Goal: Task Accomplishment & Management: Manage account settings

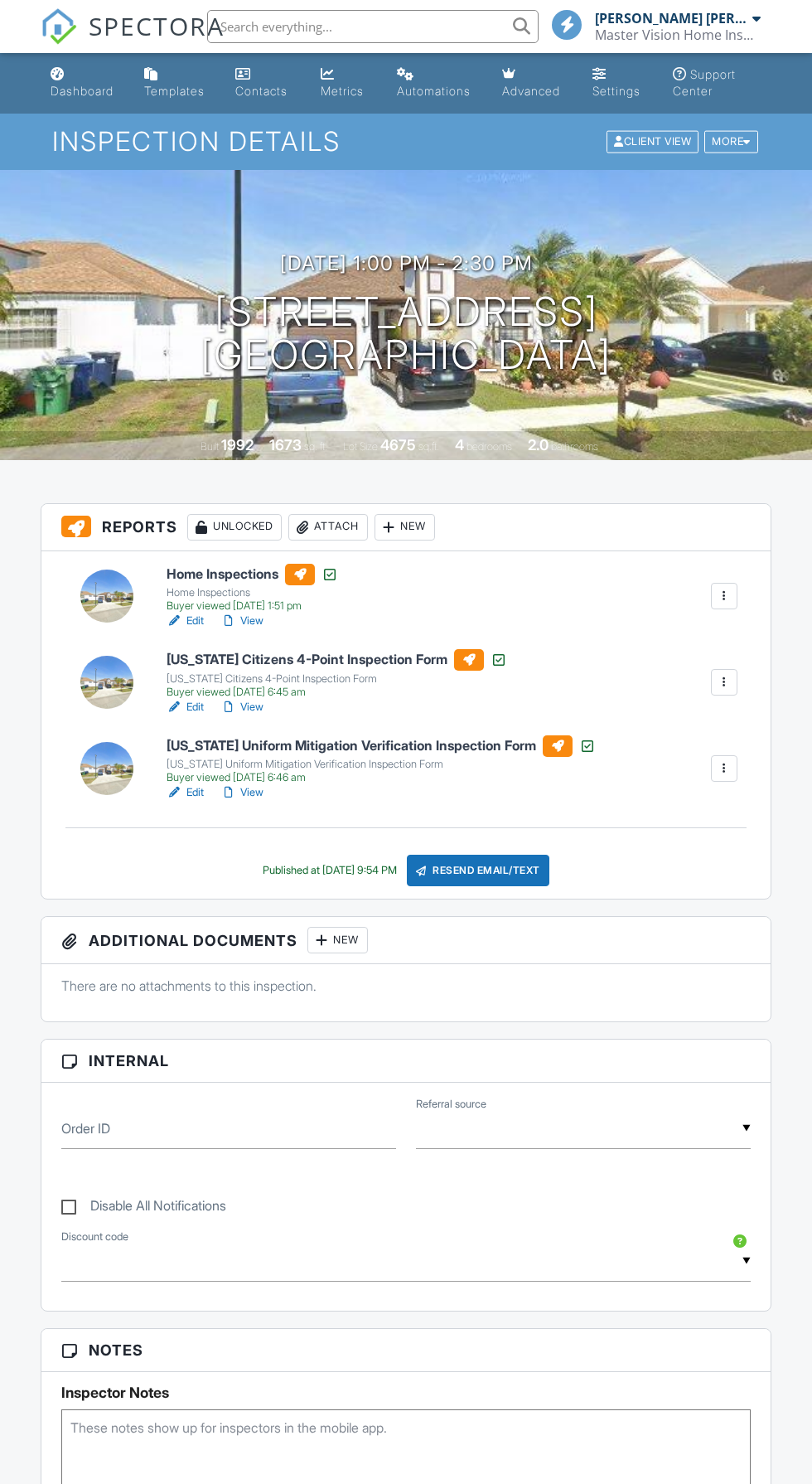
scroll to position [1503, 0]
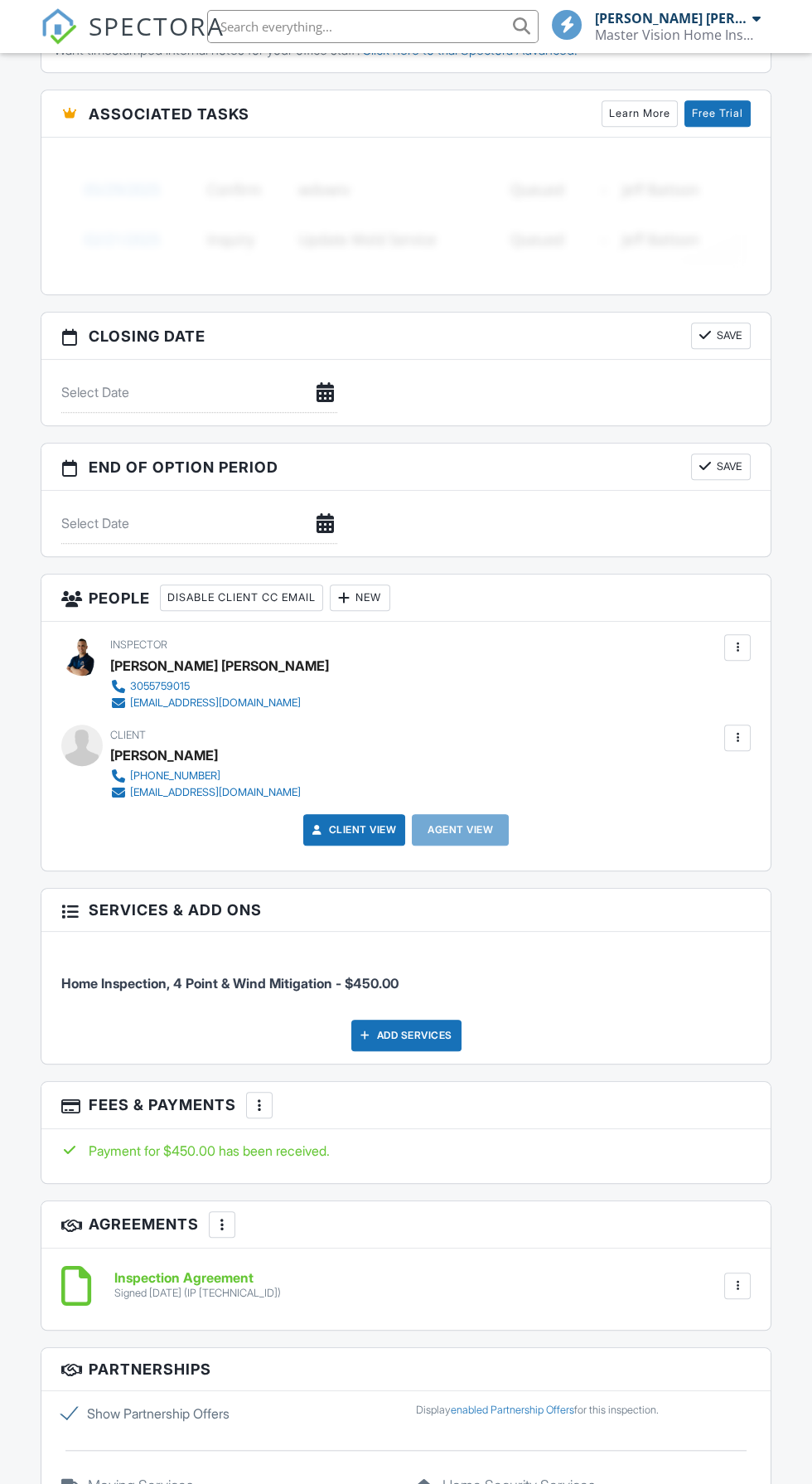
click at [385, 590] on div "New" at bounding box center [360, 597] width 60 height 27
click at [475, 669] on li "Client's Agent" at bounding box center [431, 690] width 163 height 41
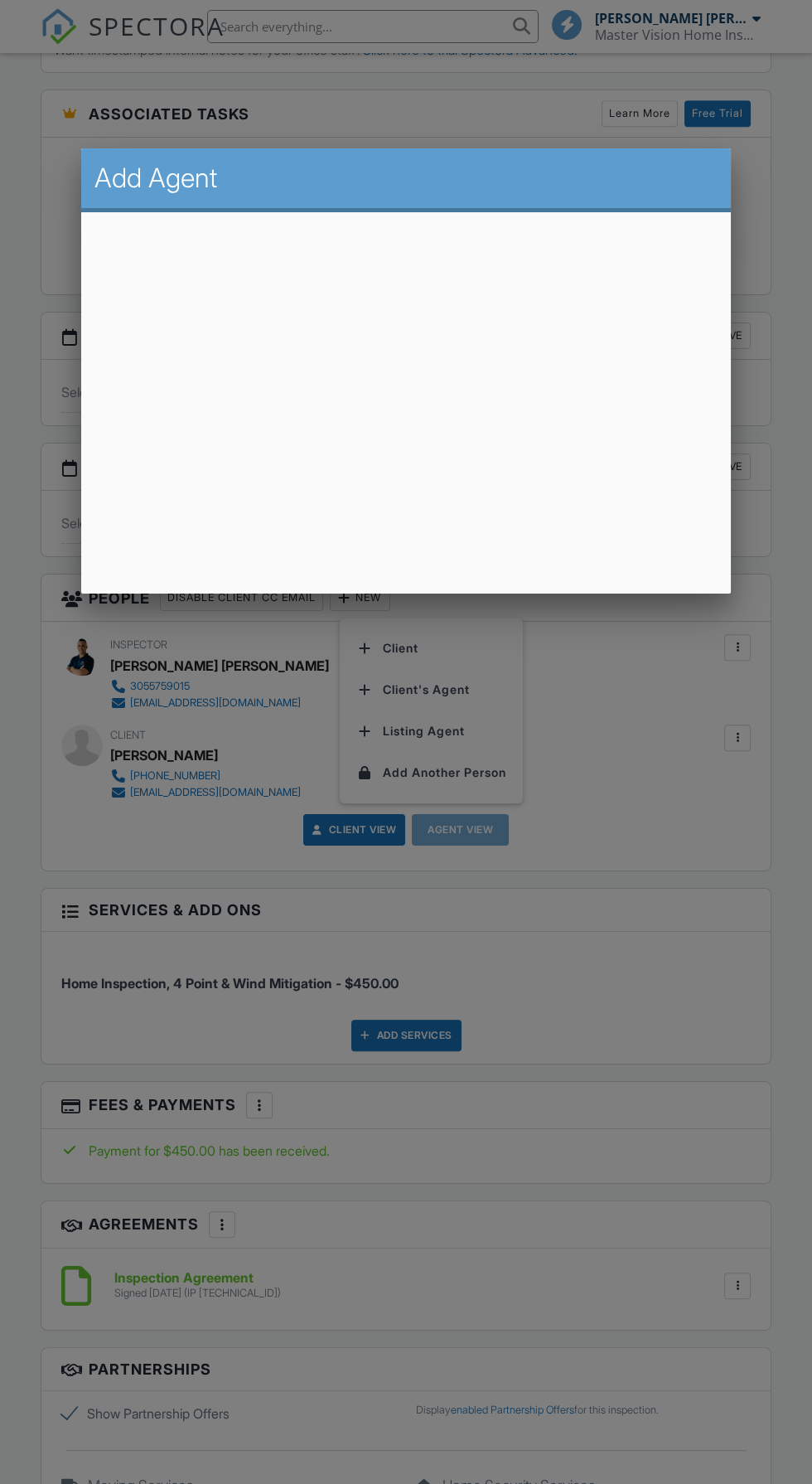
click at [662, 931] on div at bounding box center [406, 845] width 812 height 1856
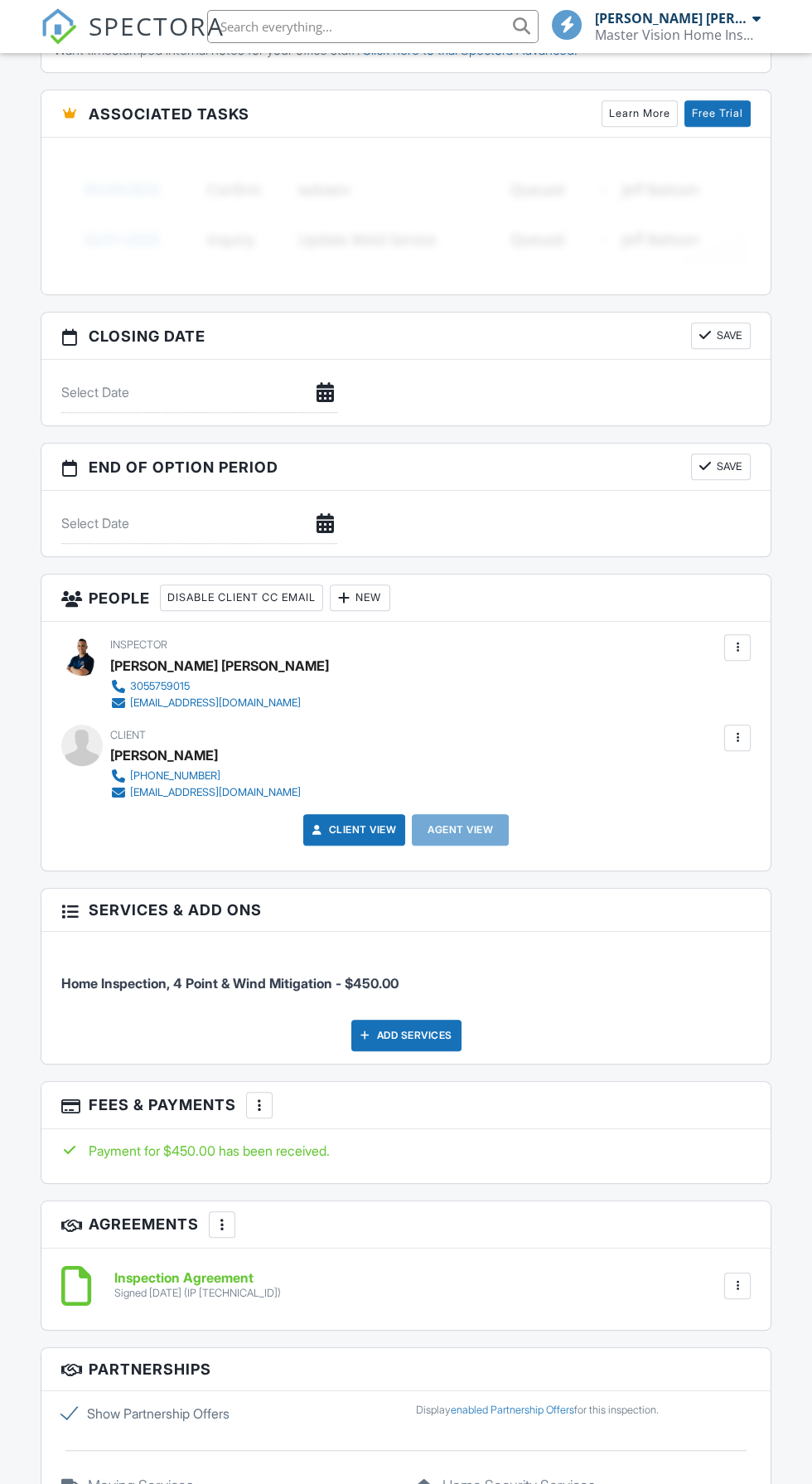
click at [650, 1142] on div "Payment for $450.00 has been received." at bounding box center [406, 1151] width 689 height 18
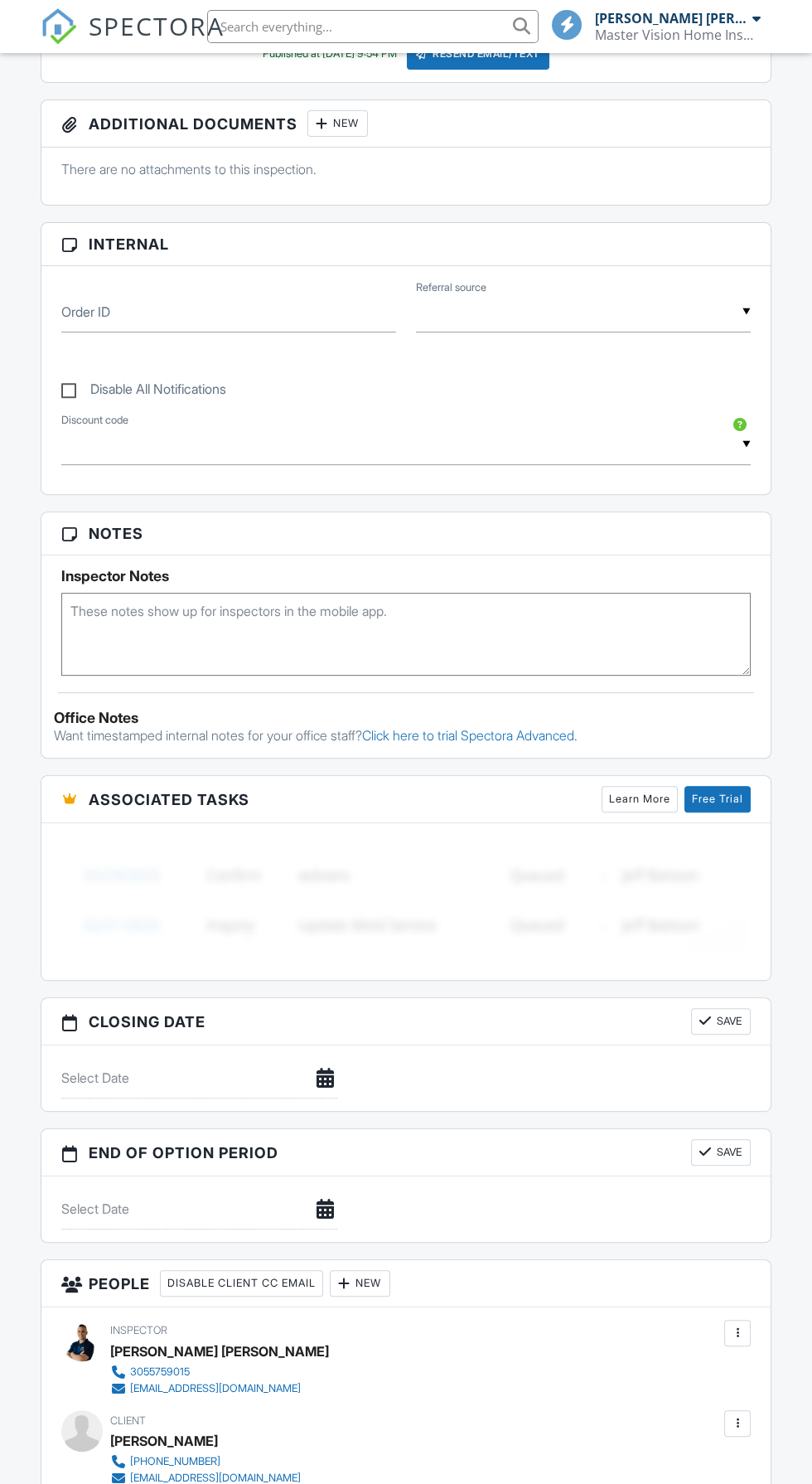
scroll to position [837, 0]
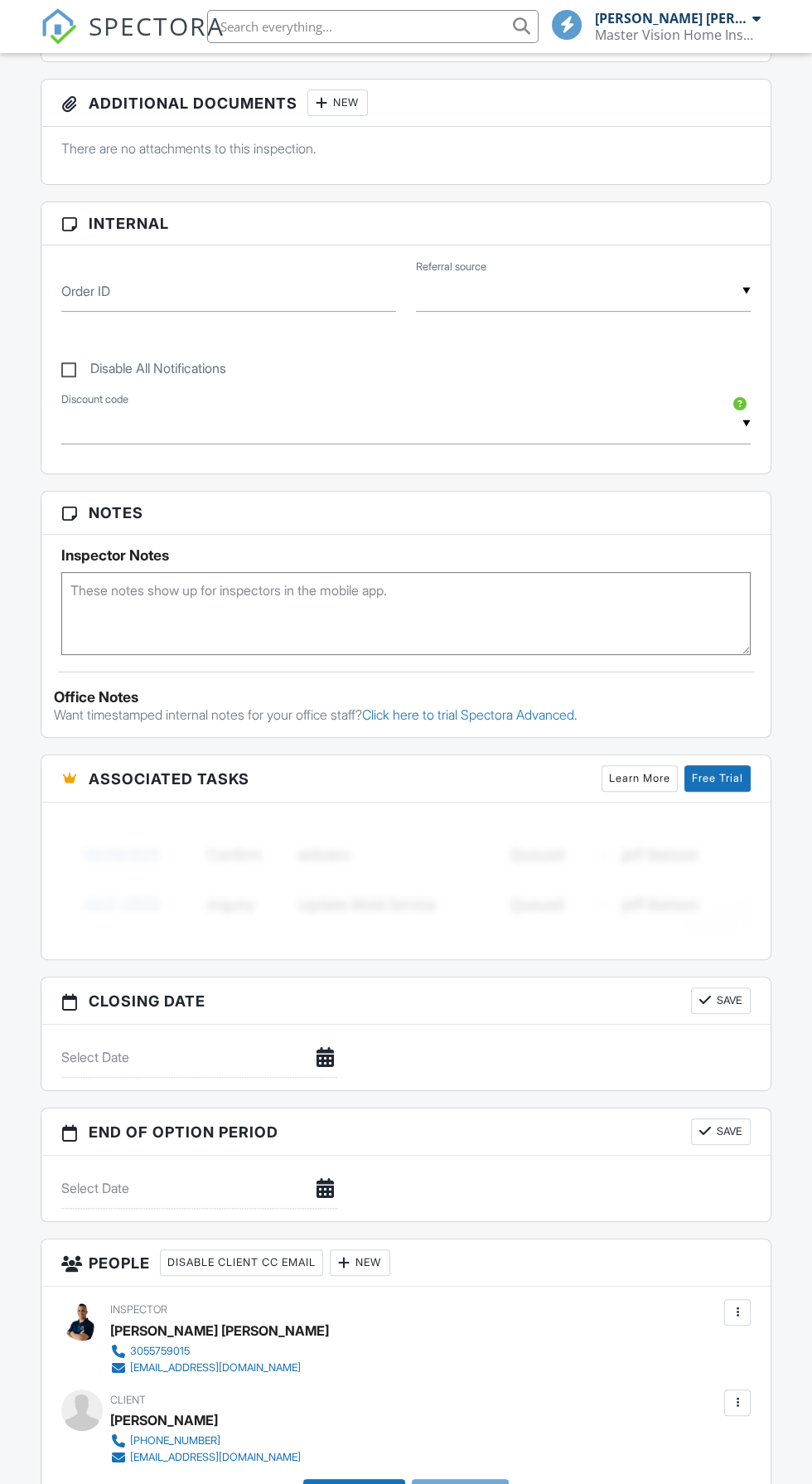
click at [352, 1255] on div at bounding box center [343, 1262] width 16 height 16
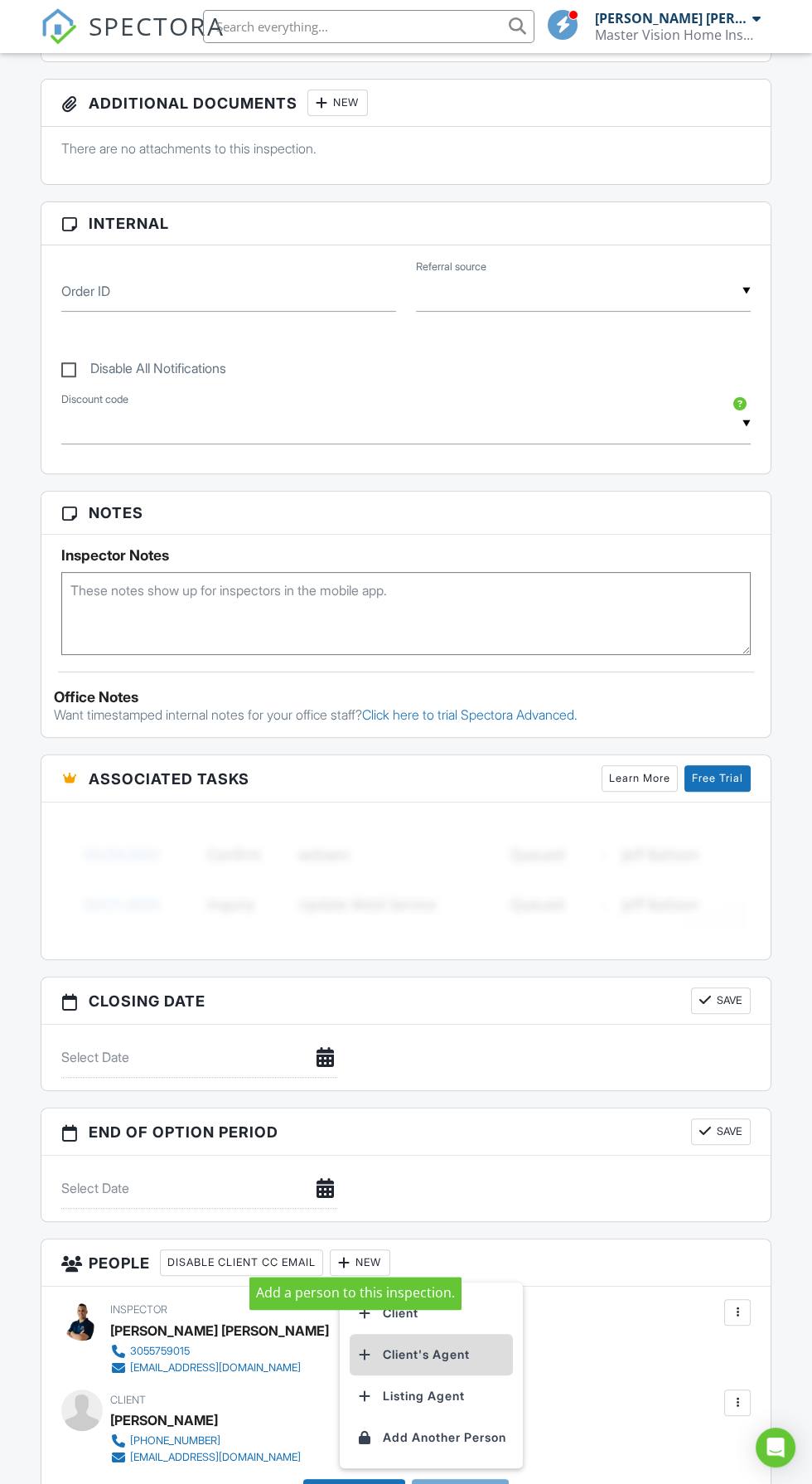
click at [455, 1348] on li "Client's Agent" at bounding box center [431, 1355] width 163 height 41
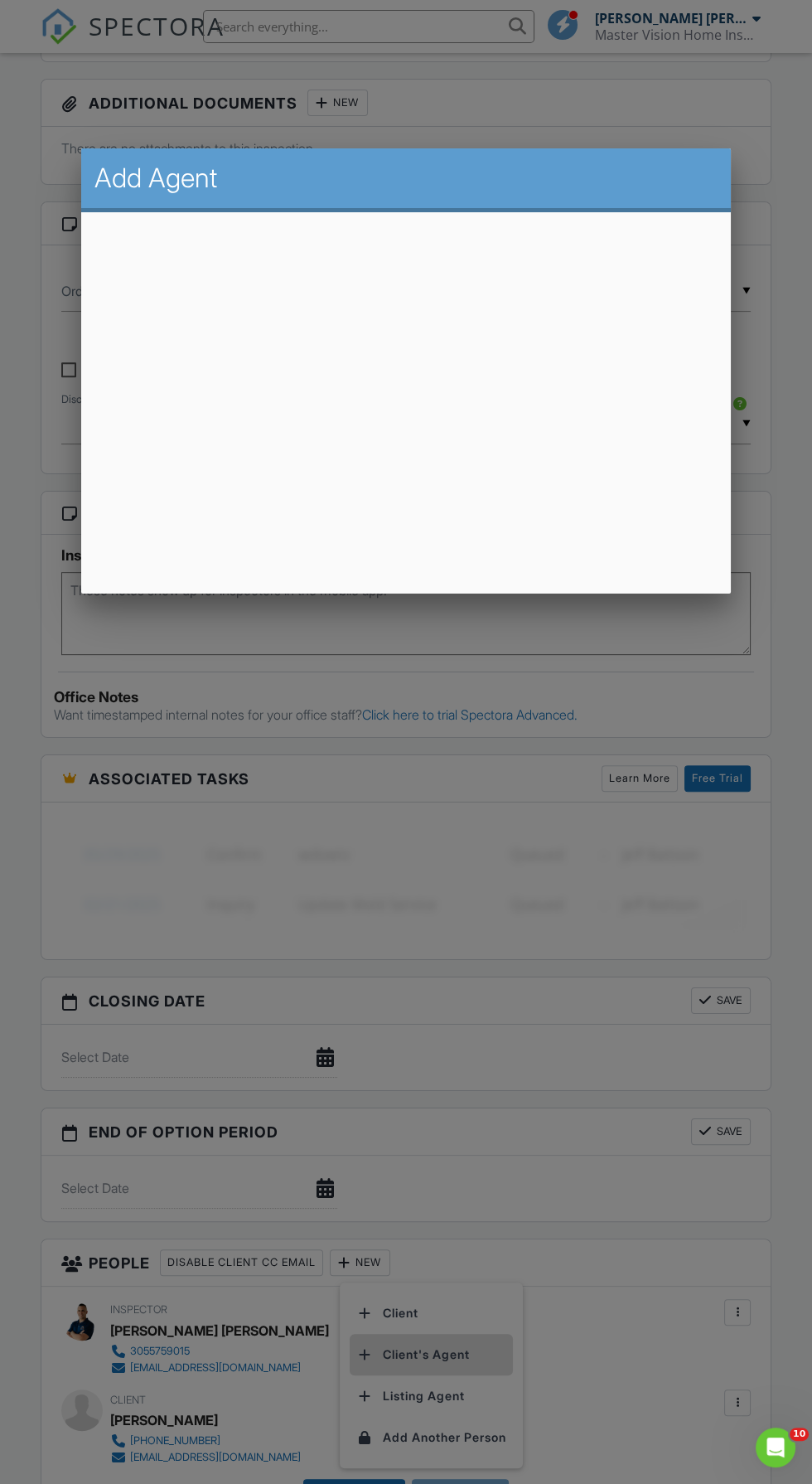
scroll to position [0, 0]
click at [265, 774] on div at bounding box center [406, 845] width 812 height 1856
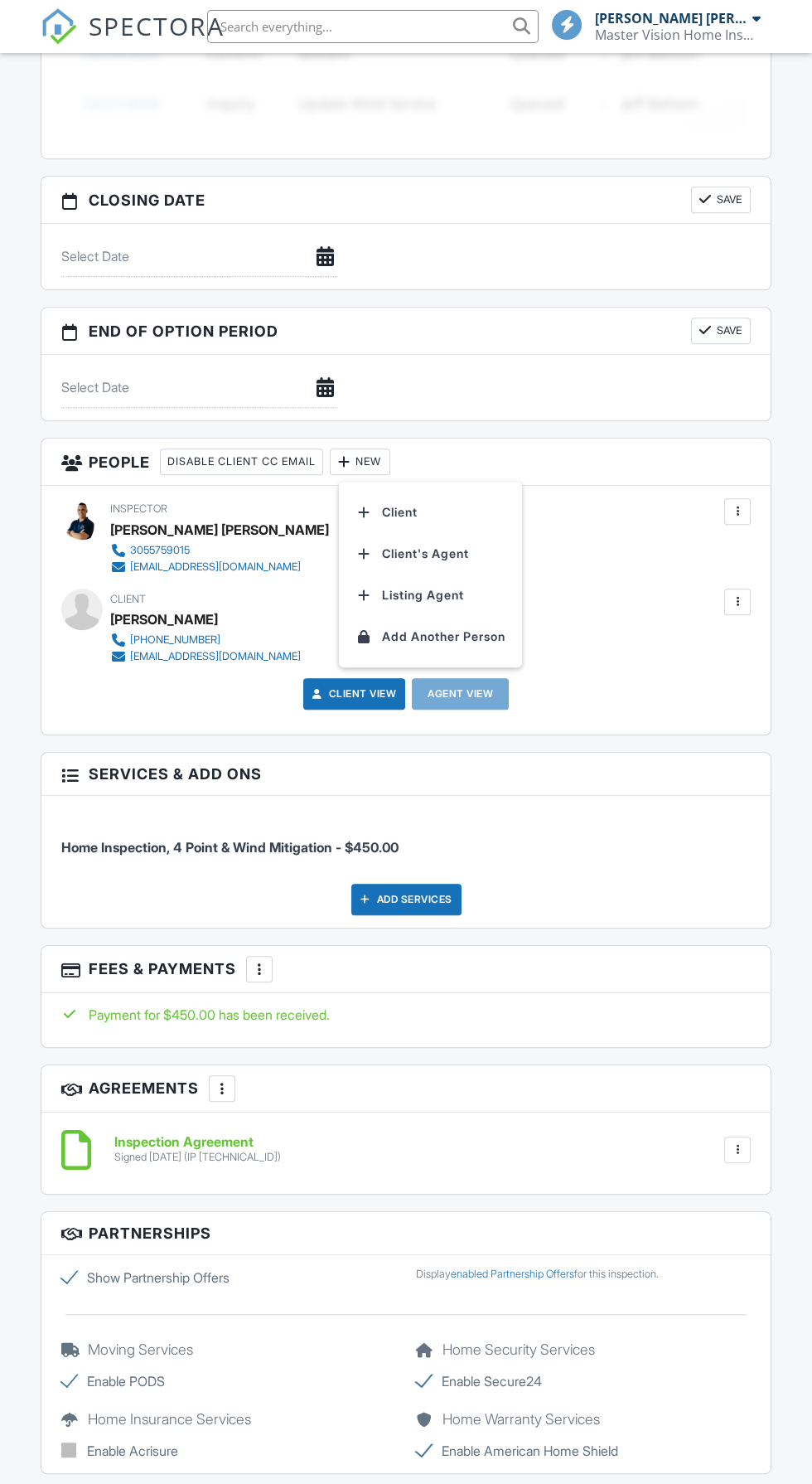
scroll to position [1639, 0]
click at [403, 547] on li "Client's Agent" at bounding box center [430, 554] width 163 height 41
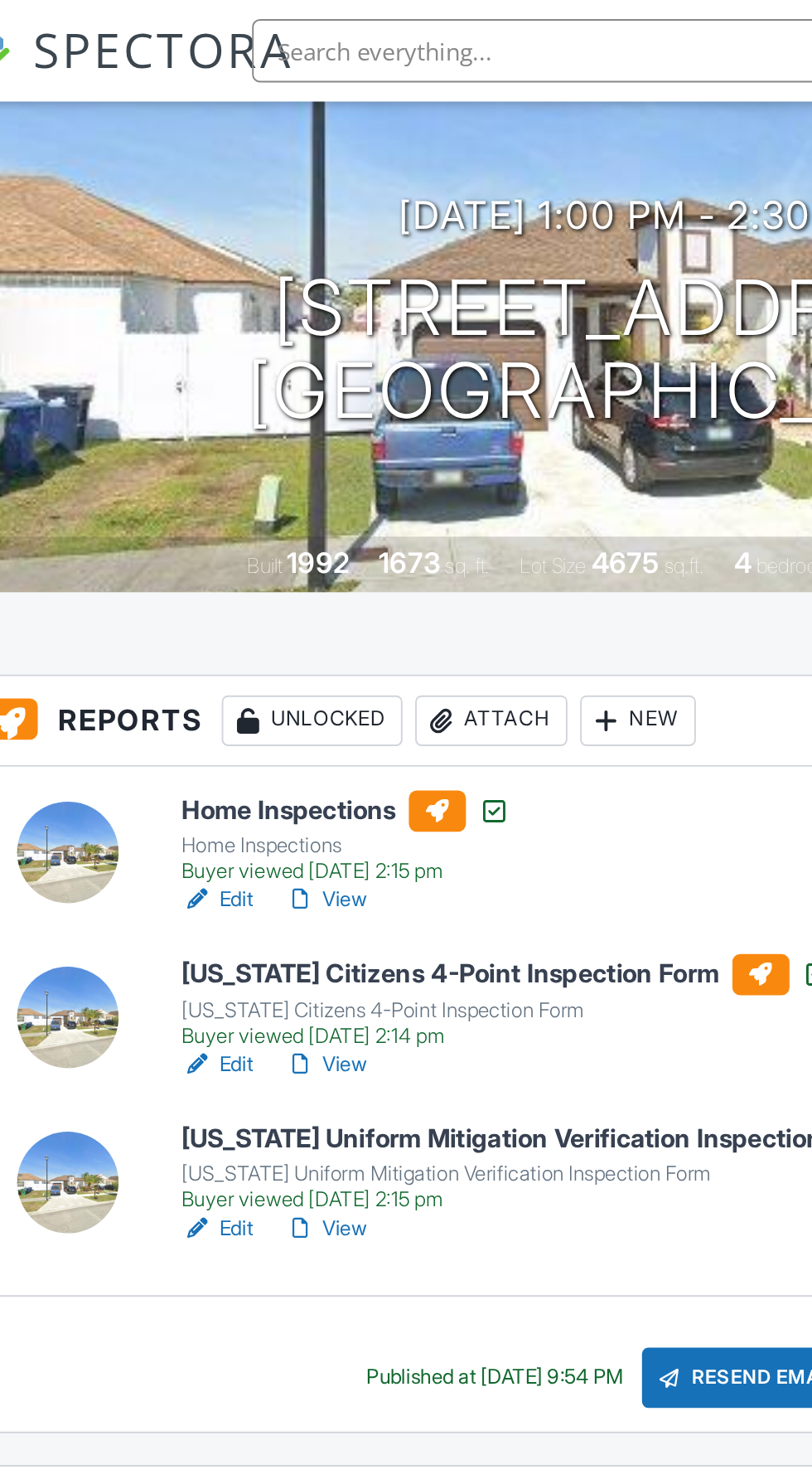
scroll to position [151, 0]
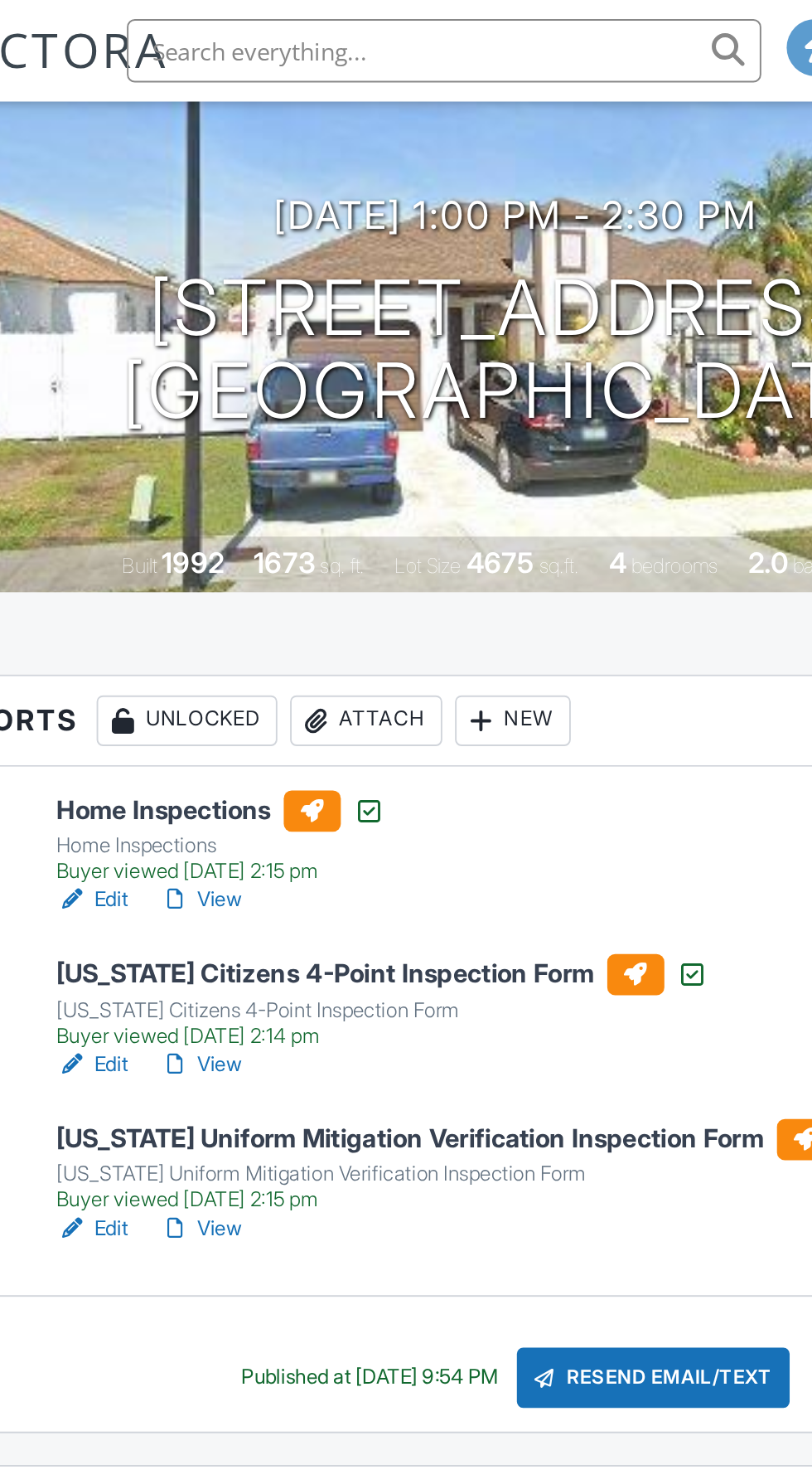
click at [490, 715] on div "Resend Email/Text" at bounding box center [478, 720] width 142 height 32
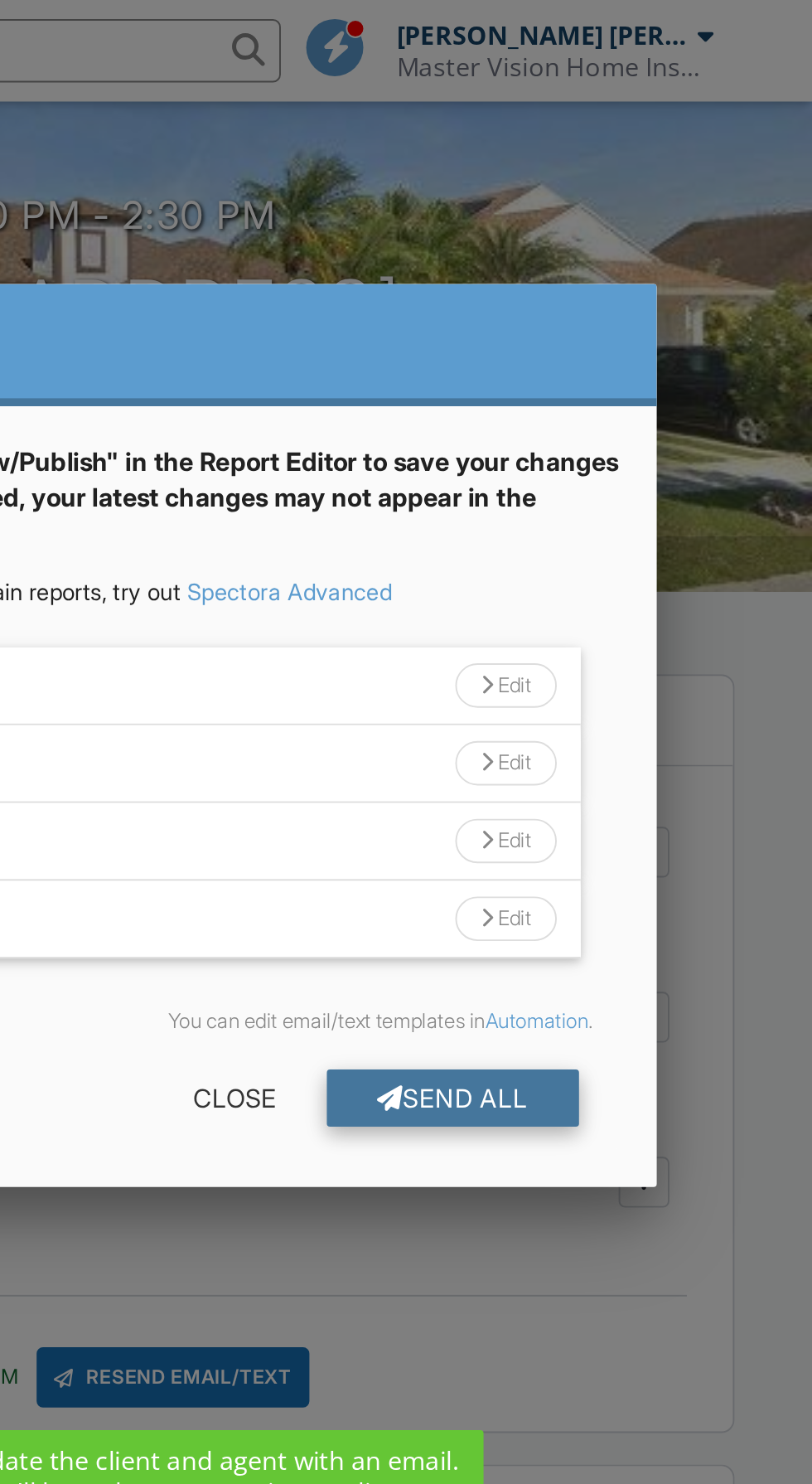
click at [644, 578] on div "Send All" at bounding box center [625, 573] width 133 height 30
